Goal: Task Accomplishment & Management: Complete application form

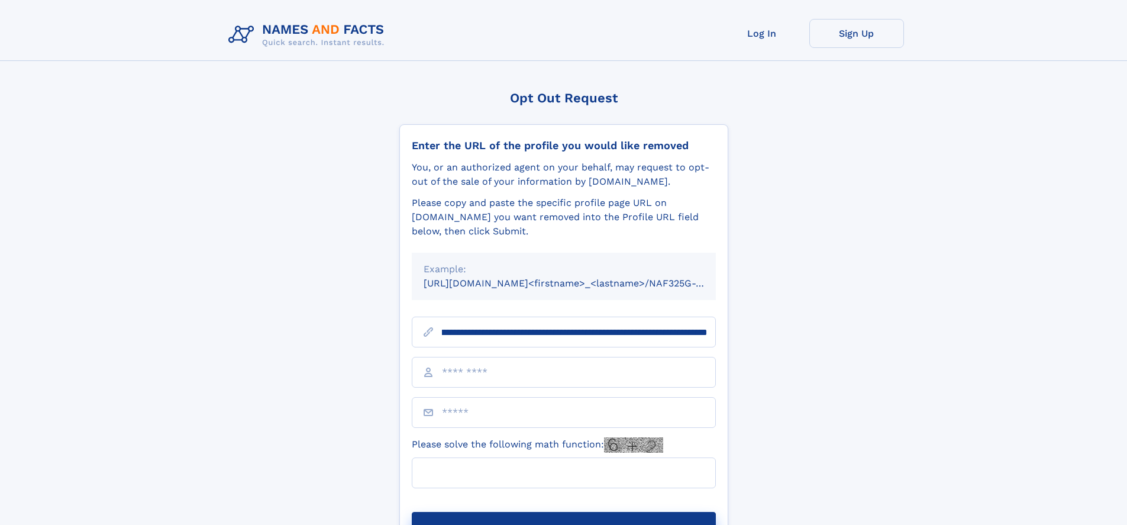
scroll to position [0, 157]
type input "**********"
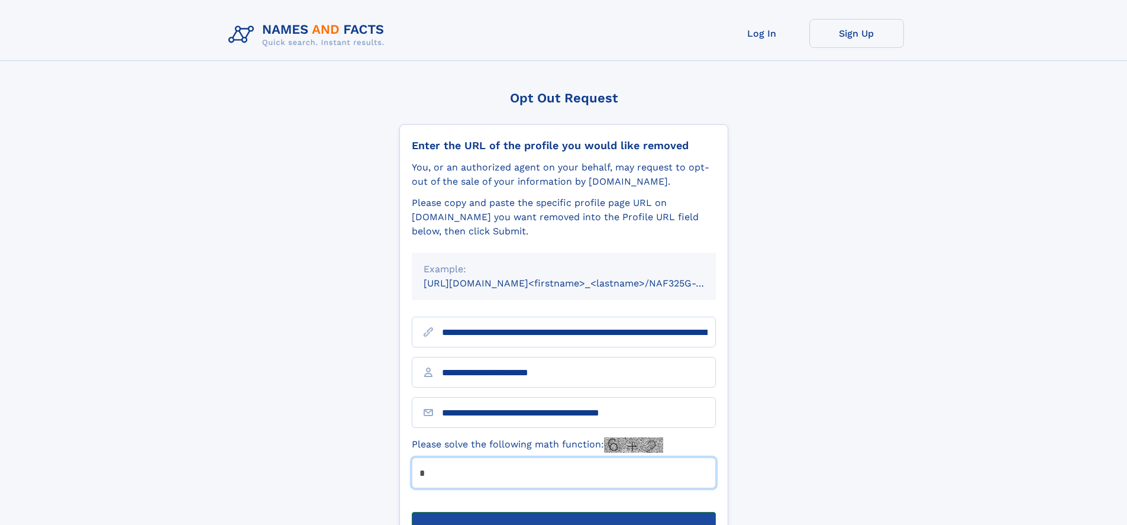
type input "*"
click at [563, 512] on button "Submit Opt Out Request" at bounding box center [564, 531] width 304 height 38
